Goal: Find specific page/section: Find specific page/section

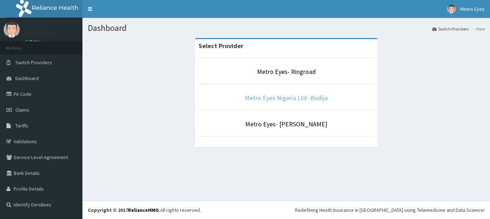
click at [269, 97] on link "Metro Eyes Nigeria Ltd -Bodija" at bounding box center [286, 98] width 83 height 8
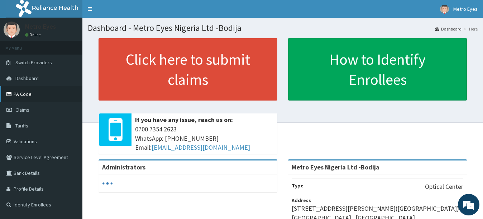
click at [39, 99] on link "PA Code" at bounding box center [41, 94] width 82 height 16
click at [33, 91] on link "PA Code" at bounding box center [41, 94] width 82 height 16
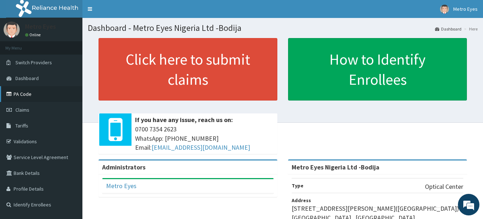
click at [52, 91] on link "PA Code" at bounding box center [41, 94] width 82 height 16
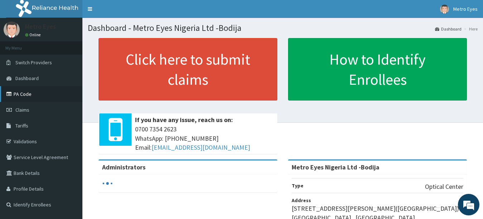
click at [25, 91] on link "PA Code" at bounding box center [41, 94] width 82 height 16
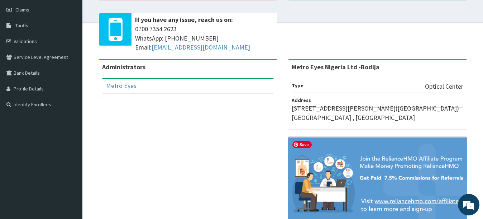
scroll to position [132, 0]
